Goal: Information Seeking & Learning: Find specific fact

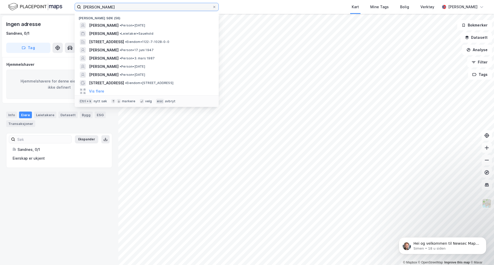
click at [149, 8] on input "[PERSON_NAME]" at bounding box center [146, 7] width 131 height 8
drag, startPoint x: 149, startPoint y: 8, endPoint x: 52, endPoint y: -9, distance: 98.2
click at [52, 0] on html "[PERSON_NAME] søk (56) [PERSON_NAME] • Person • [DATE] EIRIK GILJE • Leietaker …" at bounding box center [247, 132] width 494 height 265
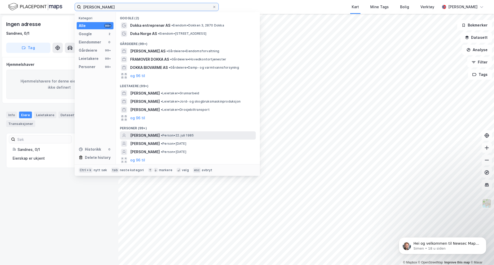
type input "[PERSON_NAME]"
click at [153, 136] on span "[PERSON_NAME]" at bounding box center [145, 135] width 30 height 6
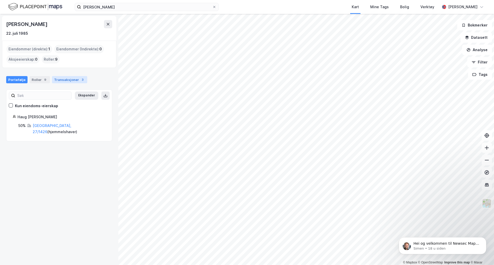
click at [61, 81] on div "Transaksjoner 3" at bounding box center [69, 79] width 35 height 7
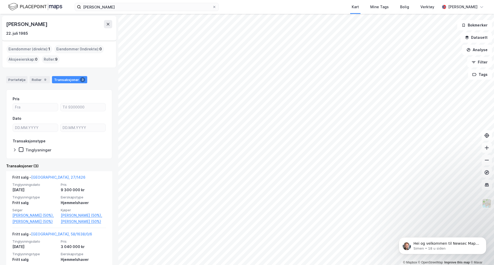
scroll to position [83, 0]
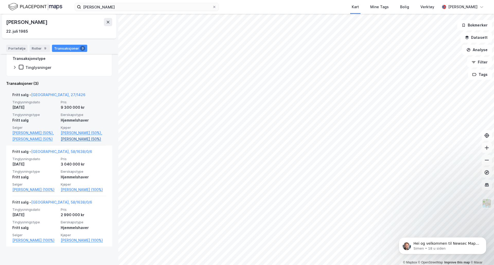
click at [78, 138] on link "[PERSON_NAME] (50%)" at bounding box center [83, 139] width 45 height 6
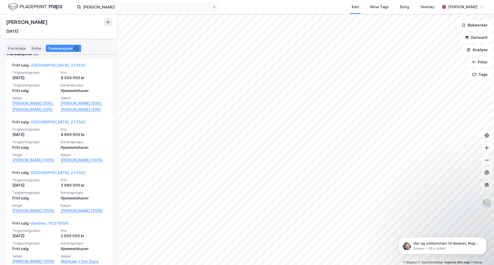
scroll to position [154, 0]
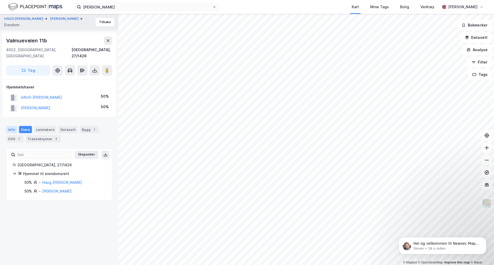
click at [14, 126] on div "Info" at bounding box center [11, 129] width 11 height 7
